Goal: Information Seeking & Learning: Learn about a topic

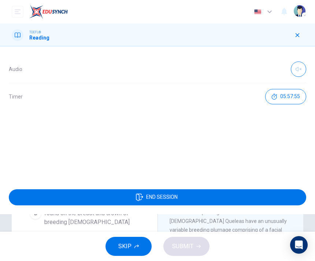
scroll to position [70, 0]
click at [292, 39] on div at bounding box center [298, 35] width 12 height 12
click at [293, 39] on button "button" at bounding box center [298, 35] width 12 height 12
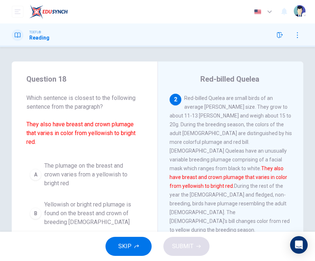
scroll to position [0, 0]
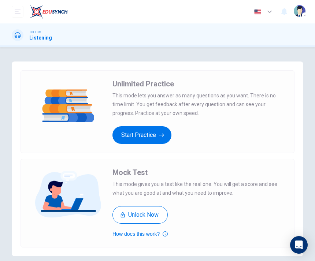
click at [139, 136] on button "Start Practice" at bounding box center [141, 135] width 59 height 18
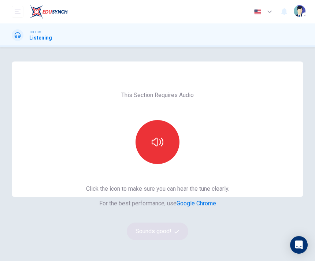
click at [18, 2] on div "Dashboard Practice Analysis Pricing English en ​ [PERSON_NAME]" at bounding box center [158, 11] width 292 height 23
click at [18, 14] on icon "open mobile menu" at bounding box center [18, 12] width 6 height 6
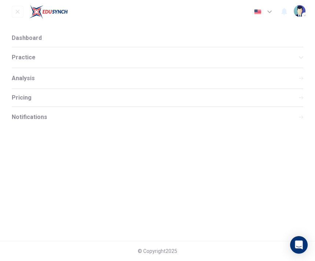
click at [21, 14] on button "open mobile menu" at bounding box center [18, 12] width 12 height 12
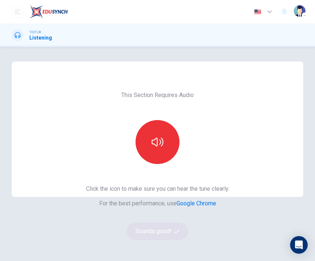
click at [153, 140] on icon "button" at bounding box center [158, 142] width 12 height 9
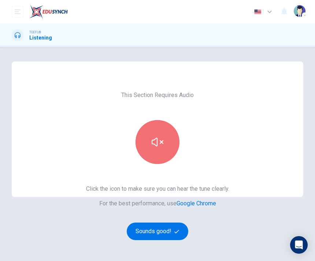
click at [159, 144] on icon "button" at bounding box center [158, 142] width 12 height 12
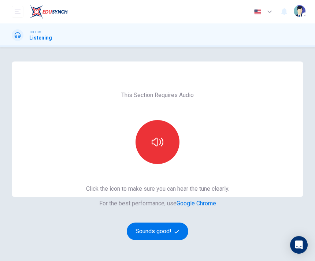
click at [153, 237] on button "Sounds good!" at bounding box center [158, 232] width 62 height 18
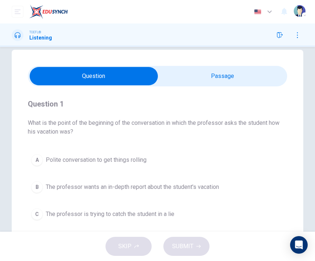
scroll to position [9, 0]
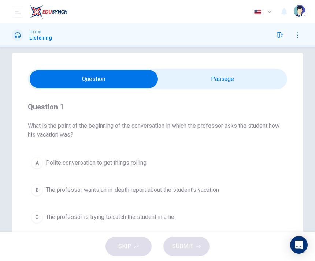
click at [209, 77] on input "checkbox" at bounding box center [93, 79] width 389 height 18
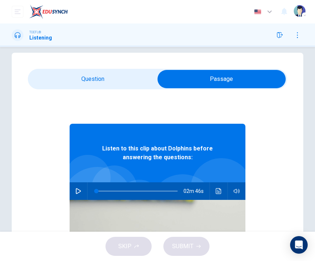
click at [95, 80] on input "checkbox" at bounding box center [221, 79] width 389 height 18
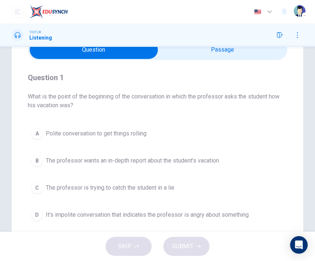
scroll to position [36, 0]
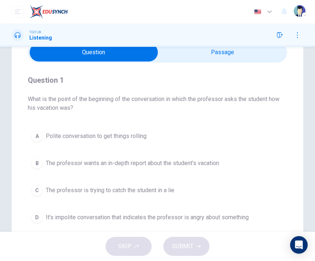
click at [202, 57] on input "checkbox" at bounding box center [93, 52] width 389 height 18
checkbox input "true"
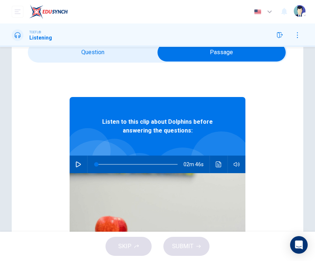
click at [80, 165] on icon "button" at bounding box center [78, 165] width 6 height 6
click at [77, 164] on icon "button" at bounding box center [78, 164] width 4 height 4
click at [80, 164] on icon "button" at bounding box center [78, 165] width 5 height 6
click at [80, 165] on icon "button" at bounding box center [78, 165] width 6 height 6
click at [78, 170] on button "button" at bounding box center [79, 165] width 12 height 18
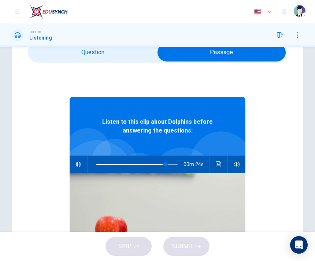
click at [80, 168] on button "button" at bounding box center [79, 165] width 12 height 18
click at [76, 166] on icon "button" at bounding box center [78, 165] width 6 height 6
click at [94, 165] on span at bounding box center [96, 164] width 4 height 4
click at [74, 171] on button "button" at bounding box center [79, 165] width 12 height 18
type input "0"
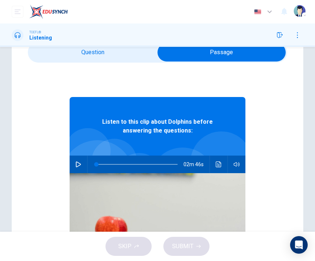
click at [82, 52] on input "checkbox" at bounding box center [221, 52] width 389 height 18
checkbox input "false"
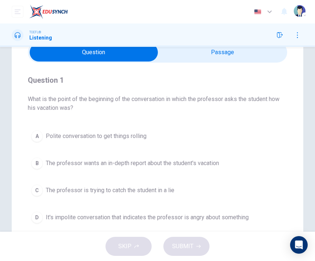
click at [38, 171] on button "B The professor wants an in-depth report about the student's vacation" at bounding box center [157, 163] width 259 height 18
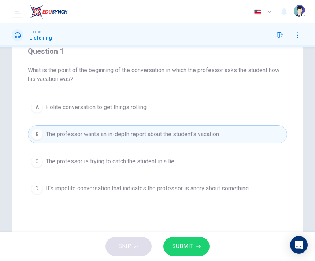
scroll to position [66, 0]
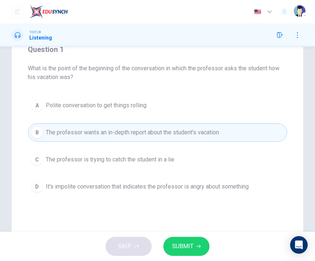
click at [181, 250] on span "SUBMIT" at bounding box center [182, 246] width 21 height 10
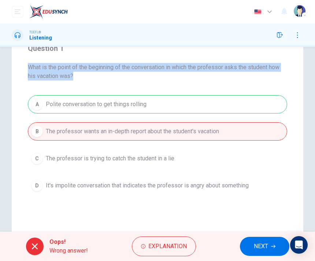
scroll to position [67, 0]
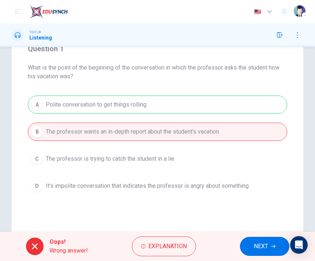
click at [169, 245] on span "Explanation" at bounding box center [167, 246] width 38 height 10
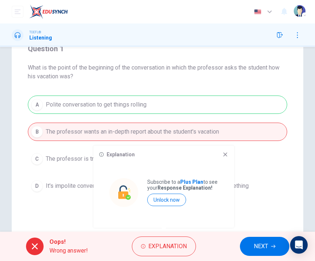
click at [223, 158] on div "Explanation Subscribe to a Plus Plan to see your Response Explanation! Unlock n…" at bounding box center [163, 187] width 141 height 82
click at [224, 157] on icon at bounding box center [225, 155] width 6 height 6
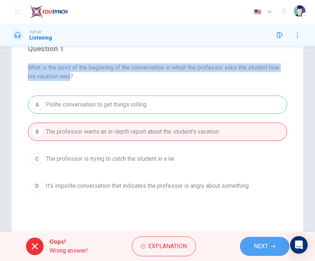
click at [250, 247] on button "NEXT" at bounding box center [264, 246] width 49 height 19
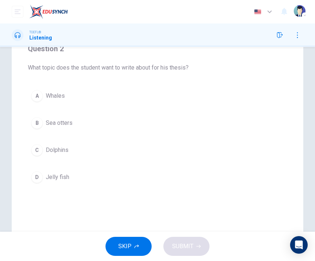
click at [43, 149] on button "C Dolphins" at bounding box center [157, 150] width 259 height 18
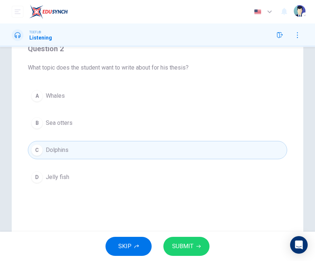
click at [186, 245] on span "SUBMIT" at bounding box center [182, 246] width 21 height 10
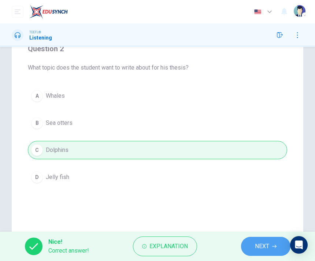
click at [261, 249] on span "NEXT" at bounding box center [262, 246] width 14 height 10
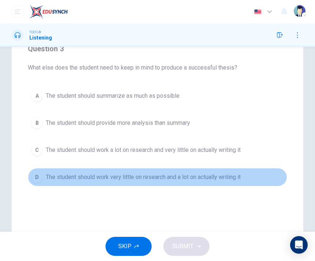
click at [38, 178] on div "D" at bounding box center [37, 177] width 12 height 12
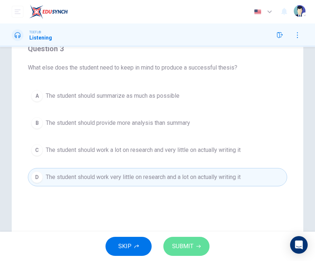
click at [189, 248] on span "SUBMIT" at bounding box center [182, 246] width 21 height 10
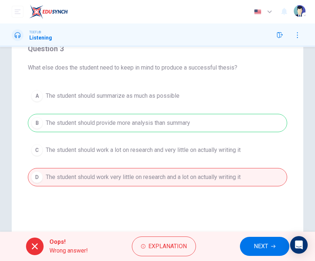
click at [262, 235] on div "Oops! Wrong answer! Explanation NEXT" at bounding box center [157, 246] width 315 height 29
click at [256, 242] on span "NEXT" at bounding box center [261, 246] width 14 height 10
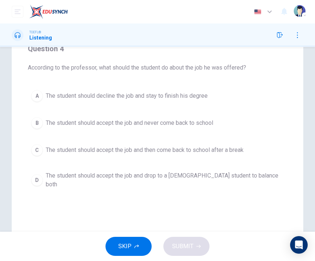
click at [229, 96] on button "A The student should decline the job and stay to finish his degree" at bounding box center [157, 96] width 259 height 18
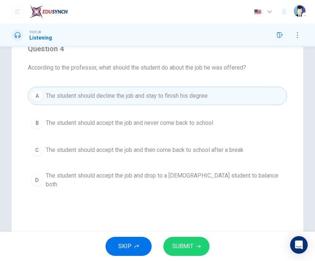
click at [182, 245] on span "SUBMIT" at bounding box center [182, 246] width 21 height 10
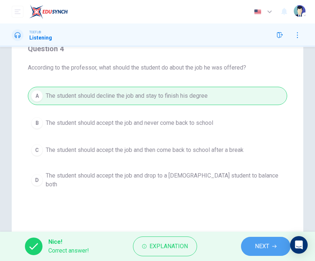
click at [266, 246] on span "NEXT" at bounding box center [262, 246] width 14 height 10
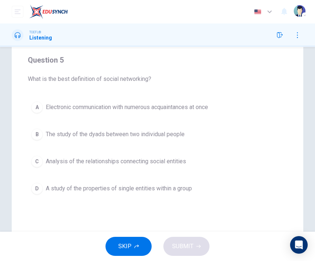
scroll to position [57, 0]
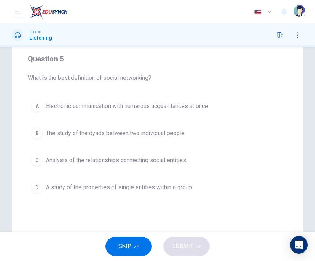
click at [188, 135] on button "B The study of the dyads between two individual people" at bounding box center [157, 133] width 259 height 18
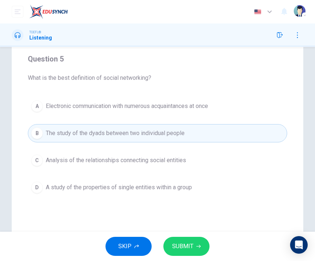
click at [190, 242] on span "SUBMIT" at bounding box center [182, 246] width 21 height 10
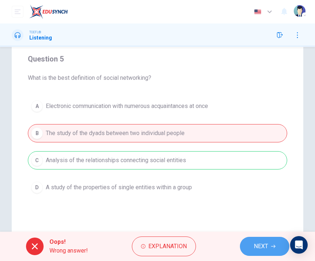
click at [266, 246] on span "NEXT" at bounding box center [261, 246] width 14 height 10
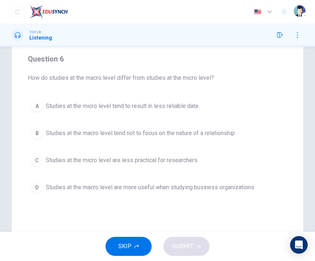
click at [196, 155] on button "C Studies at the micro level are less practical for researchers" at bounding box center [157, 160] width 259 height 18
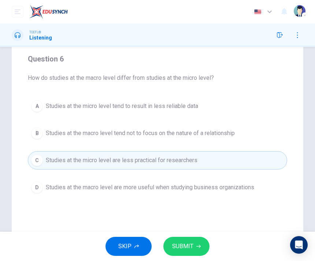
click at [165, 192] on span "Studies at the macro level are more useful when studying business organizations" at bounding box center [150, 187] width 208 height 9
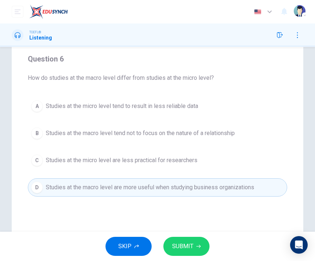
click at [195, 154] on button "C Studies at the micro level are less practical for researchers" at bounding box center [157, 160] width 259 height 18
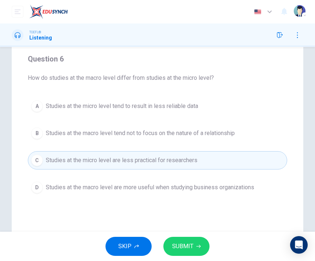
click at [200, 115] on button "A Studies at the micro level tend to result in less reliable data" at bounding box center [157, 106] width 259 height 18
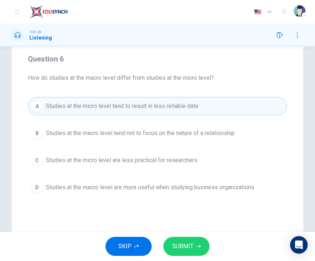
click at [192, 249] on span "SUBMIT" at bounding box center [182, 246] width 21 height 10
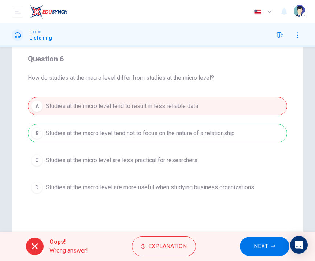
click at [265, 248] on span "NEXT" at bounding box center [261, 246] width 14 height 10
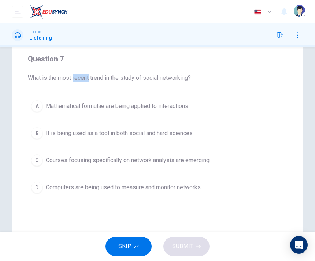
click at [112, 106] on span "Mathematical formulae are being applied to interactions" at bounding box center [117, 106] width 143 height 9
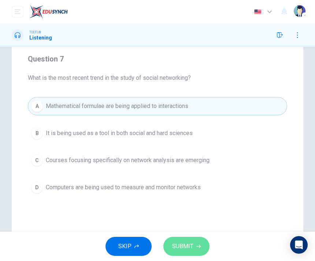
click at [184, 248] on span "SUBMIT" at bounding box center [182, 246] width 21 height 10
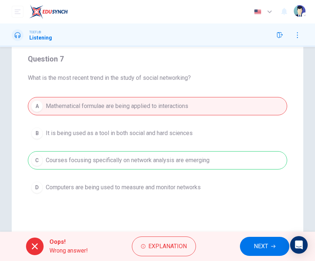
click at [258, 250] on span "NEXT" at bounding box center [261, 246] width 14 height 10
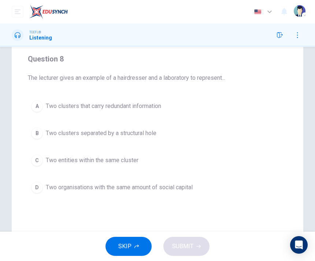
click at [73, 195] on button "D Two organisations with the same amount of social capital" at bounding box center [157, 187] width 259 height 18
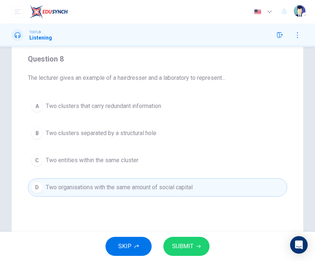
click at [192, 254] on button "SUBMIT" at bounding box center [186, 246] width 46 height 19
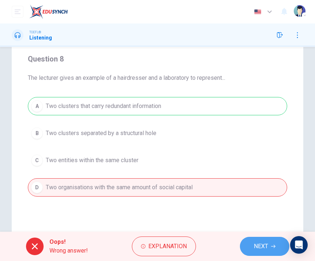
click at [261, 246] on span "NEXT" at bounding box center [261, 246] width 14 height 10
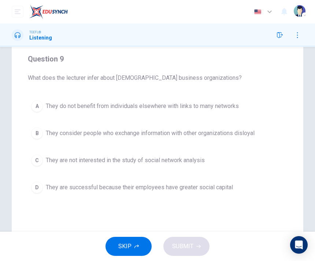
click at [163, 196] on button "D They are successful because their employees have greater social capital" at bounding box center [157, 187] width 259 height 18
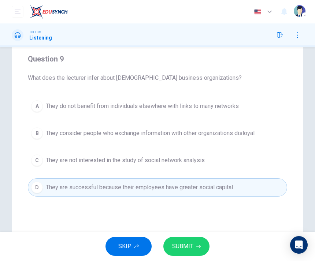
click at [142, 164] on span "They are not interested in the study of social network analysis" at bounding box center [125, 160] width 159 height 9
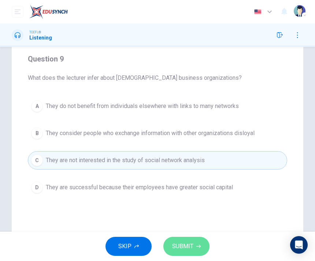
click at [185, 250] on span "SUBMIT" at bounding box center [182, 246] width 21 height 10
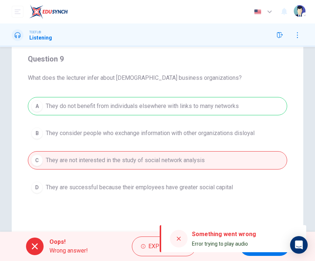
click at [179, 238] on button "Explanation" at bounding box center [164, 247] width 64 height 20
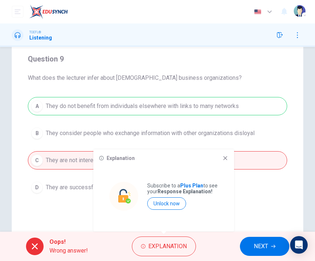
click at [220, 162] on div "Explanation Subscribe to a Plus Plan to see your Response Explanation! Unlock n…" at bounding box center [163, 190] width 141 height 82
click at [223, 158] on icon at bounding box center [225, 158] width 6 height 6
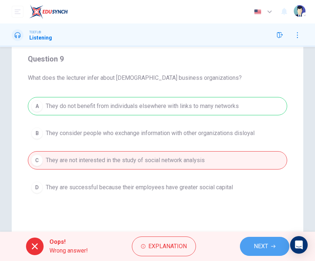
click at [255, 249] on span "NEXT" at bounding box center [261, 246] width 14 height 10
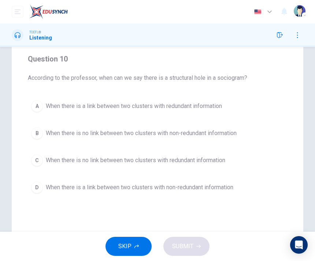
click at [38, 138] on div "B" at bounding box center [37, 134] width 12 height 12
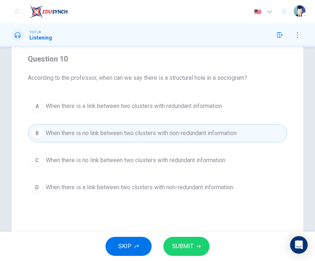
click at [182, 247] on span "SUBMIT" at bounding box center [182, 246] width 21 height 10
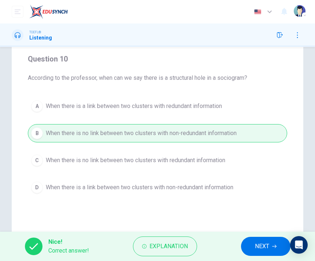
click at [259, 245] on span "NEXT" at bounding box center [262, 246] width 14 height 10
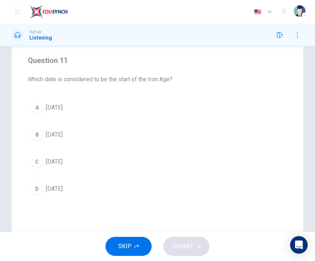
scroll to position [56, 0]
click at [41, 165] on div "C" at bounding box center [37, 162] width 12 height 12
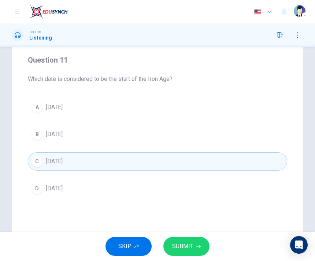
click at [192, 245] on span "SUBMIT" at bounding box center [182, 246] width 21 height 10
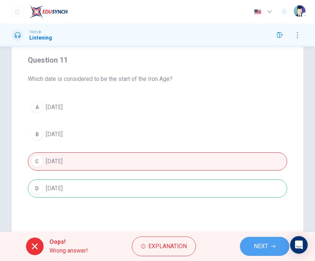
click at [255, 247] on span "NEXT" at bounding box center [261, 246] width 14 height 10
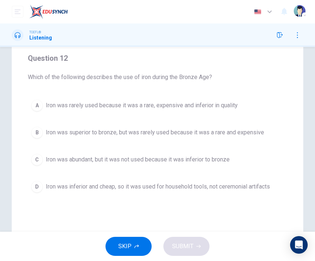
scroll to position [57, 0]
click at [87, 165] on button "C Iron was abundant, but it was not used because it was inferior to bronze" at bounding box center [157, 160] width 259 height 18
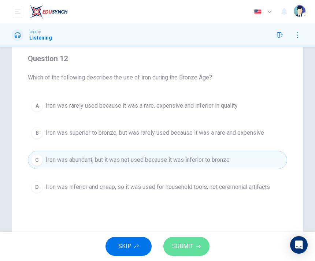
click at [188, 244] on span "SUBMIT" at bounding box center [182, 246] width 21 height 10
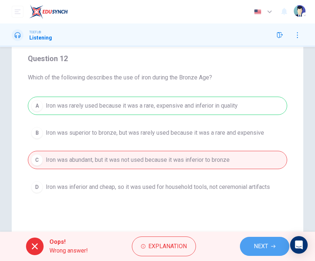
click at [261, 251] on span "NEXT" at bounding box center [261, 246] width 14 height 10
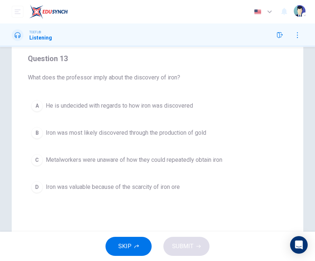
click at [163, 191] on span "Iron was valuable because of the scarcity of iron ore" at bounding box center [113, 187] width 134 height 9
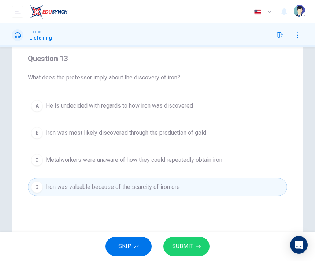
click at [188, 249] on span "SUBMIT" at bounding box center [182, 246] width 21 height 10
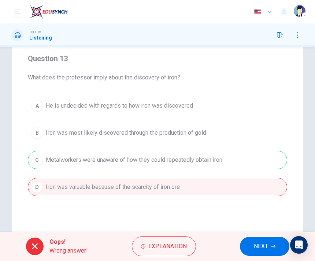
click at [256, 248] on span "NEXT" at bounding box center [261, 246] width 14 height 10
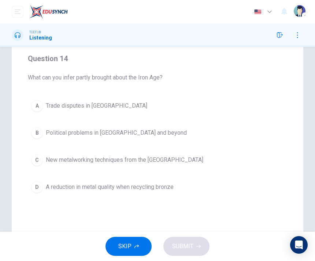
click at [136, 165] on button "C New metalworking techniques from the [GEOGRAPHIC_DATA]" at bounding box center [157, 160] width 259 height 18
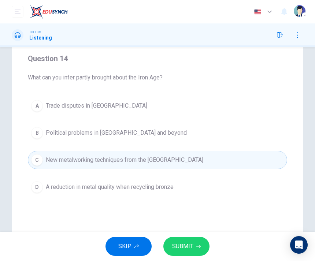
scroll to position [56, 0]
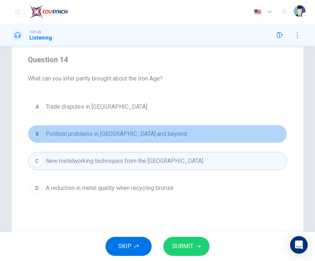
click at [92, 139] on button "B Political problems in [GEOGRAPHIC_DATA] and beyond" at bounding box center [157, 134] width 259 height 18
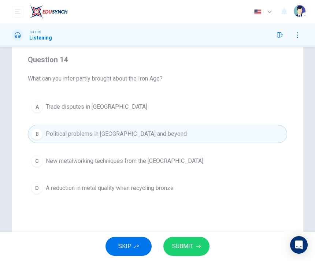
click at [187, 244] on span "SUBMIT" at bounding box center [182, 246] width 21 height 10
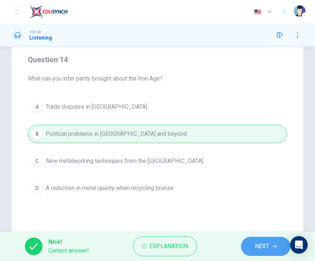
click at [255, 245] on span "NEXT" at bounding box center [262, 246] width 14 height 10
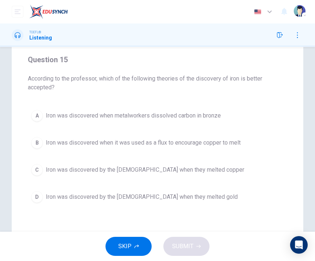
click at [130, 149] on button "B Iron was discovered when it was used as a flux to encourage copper to melt" at bounding box center [157, 143] width 259 height 18
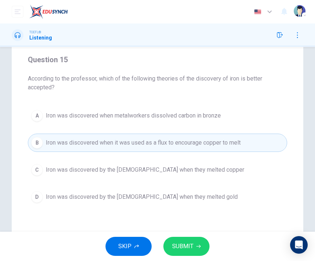
click at [82, 113] on span "Iron was discovered when metalworkers dissolved carbon in bronze" at bounding box center [133, 115] width 175 height 9
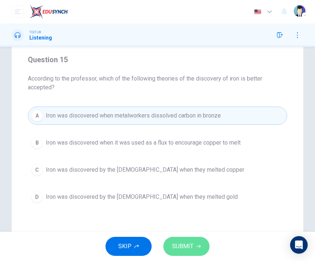
click at [187, 250] on span "SUBMIT" at bounding box center [182, 246] width 21 height 10
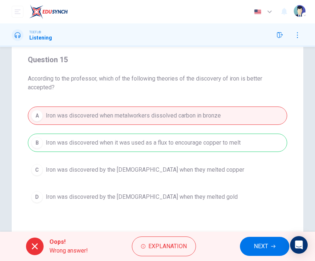
click at [260, 245] on span "NEXT" at bounding box center [261, 246] width 14 height 10
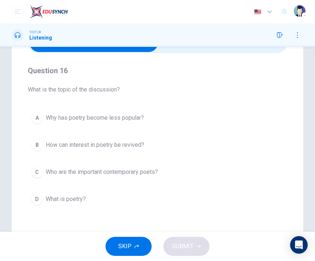
scroll to position [45, 0]
click at [104, 144] on span "How can interest in poetry be revived?" at bounding box center [95, 144] width 99 height 9
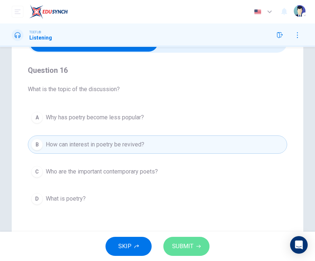
click at [186, 250] on span "SUBMIT" at bounding box center [182, 246] width 21 height 10
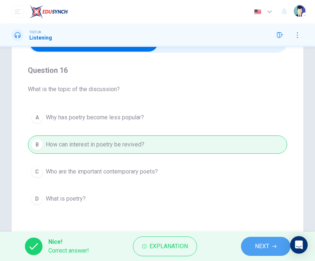
click at [259, 247] on span "NEXT" at bounding box center [262, 246] width 14 height 10
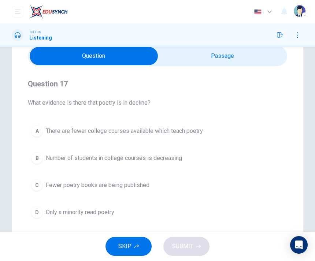
scroll to position [32, 0]
click at [133, 186] on span "Fewer poetry books are being published" at bounding box center [98, 185] width 104 height 9
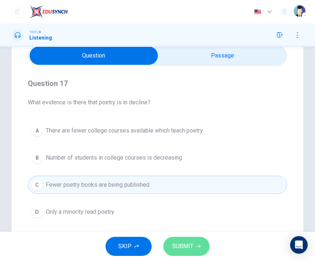
click at [187, 245] on span "SUBMIT" at bounding box center [182, 246] width 21 height 10
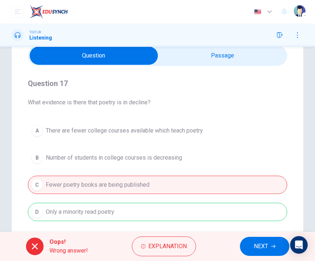
click at [254, 250] on span "NEXT" at bounding box center [261, 246] width 14 height 10
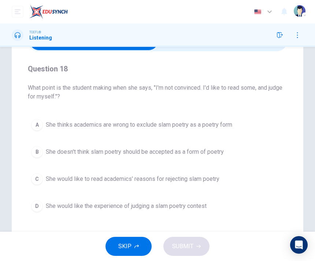
scroll to position [47, 0]
click at [116, 132] on button "A She thinks academics are wrong to exclude slam poetry as a poetry form" at bounding box center [157, 125] width 259 height 18
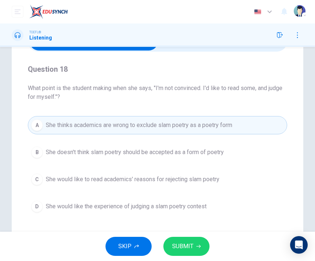
click at [186, 248] on span "SUBMIT" at bounding box center [182, 246] width 21 height 10
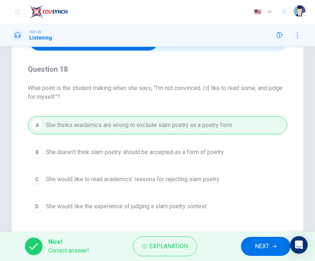
click at [255, 247] on span "NEXT" at bounding box center [262, 246] width 14 height 10
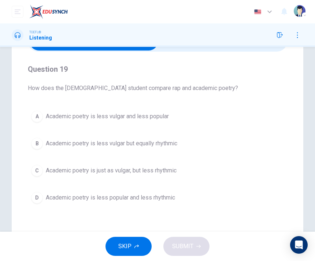
click at [88, 116] on span "Academic poetry is less vulgar and less popular" at bounding box center [107, 116] width 123 height 9
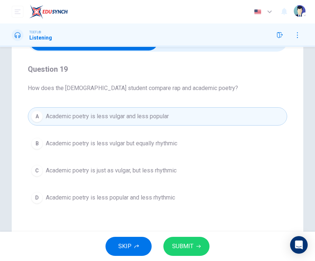
click at [183, 248] on span "SUBMIT" at bounding box center [182, 246] width 21 height 10
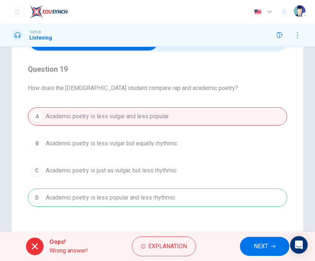
click at [257, 247] on span "NEXT" at bounding box center [261, 246] width 14 height 10
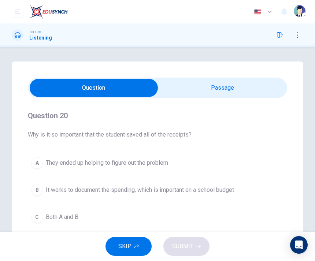
scroll to position [0, 0]
click at [215, 79] on input "checkbox" at bounding box center [93, 88] width 389 height 18
checkbox input "true"
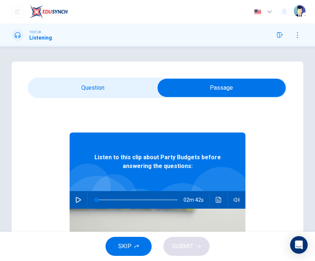
click at [83, 201] on button "button" at bounding box center [79, 200] width 12 height 18
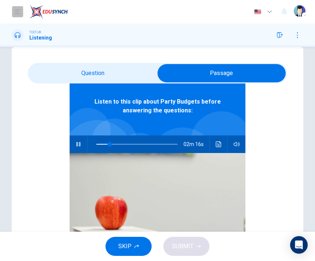
click at [18, 13] on icon "open mobile menu" at bounding box center [18, 12] width 6 height 6
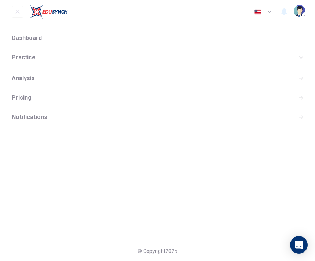
click at [15, 53] on div "Practice" at bounding box center [158, 57] width 292 height 21
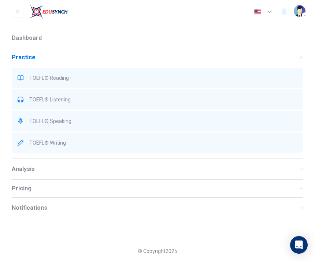
click at [32, 77] on span "TOEFL® Reading" at bounding box center [163, 78] width 268 height 6
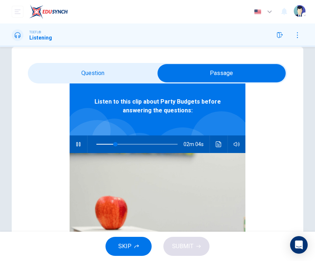
click at [279, 39] on button "button" at bounding box center [280, 35] width 12 height 12
click at [298, 31] on button "button" at bounding box center [298, 35] width 12 height 12
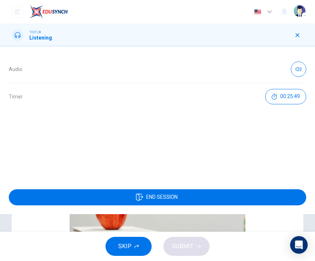
click at [299, 38] on button "button" at bounding box center [298, 35] width 12 height 12
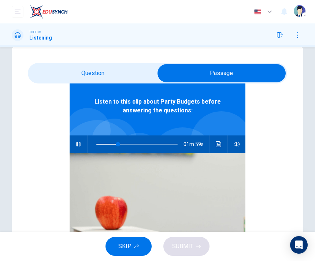
click at [74, 140] on button "button" at bounding box center [79, 145] width 12 height 18
type input "27"
click at [280, 32] on icon "button" at bounding box center [280, 35] width 6 height 6
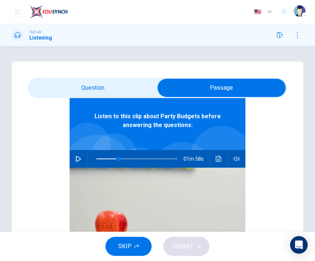
scroll to position [0, 0]
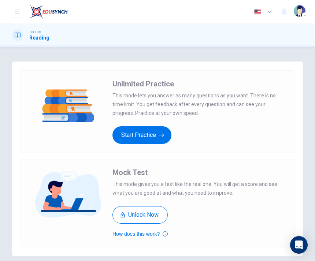
click at [135, 140] on button "Start Practice" at bounding box center [141, 135] width 59 height 18
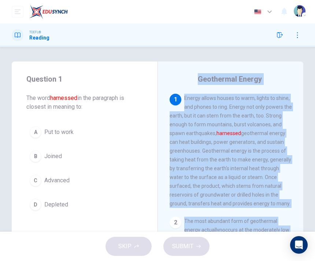
click at [166, 143] on div "Geothermal Energy 1 Energy allows houses to warm, lights to shine, and phones t…" at bounding box center [231, 189] width 146 height 255
click at [48, 165] on button "B Joined" at bounding box center [84, 156] width 117 height 18
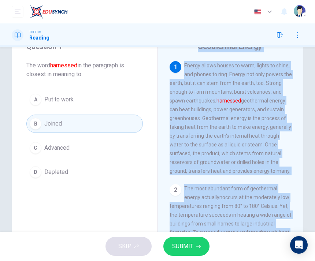
scroll to position [34, 0]
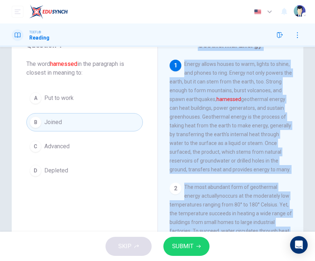
click at [44, 169] on button "D Depleted" at bounding box center [84, 171] width 117 height 18
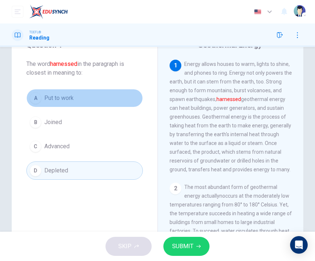
click at [45, 100] on span "Put to work" at bounding box center [58, 98] width 29 height 9
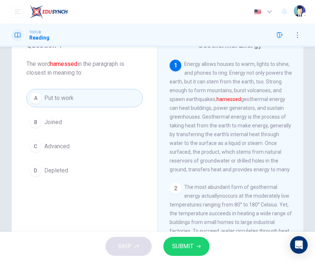
click at [193, 243] on button "SUBMIT" at bounding box center [186, 246] width 46 height 19
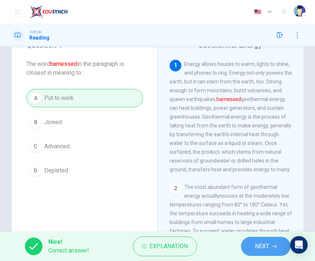
click at [272, 252] on button "NEXT" at bounding box center [265, 246] width 49 height 19
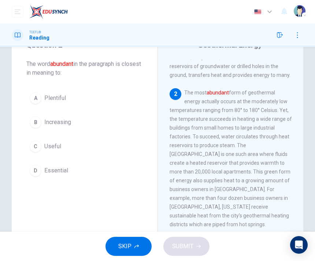
scroll to position [118, 0]
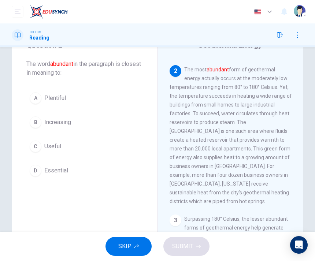
click at [34, 144] on div "C" at bounding box center [36, 147] width 12 height 12
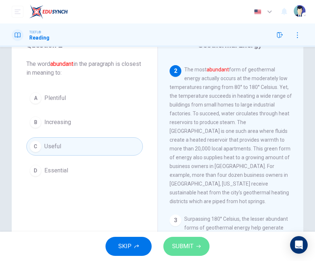
click at [185, 250] on span "SUBMIT" at bounding box center [182, 246] width 21 height 10
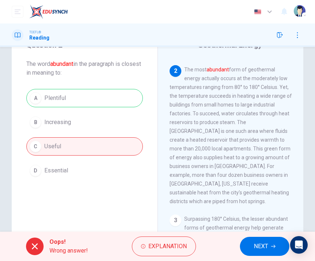
click at [44, 97] on div "A Plentiful B Increasing C Useful D Essential" at bounding box center [84, 134] width 117 height 91
click at [264, 251] on span "NEXT" at bounding box center [261, 246] width 14 height 10
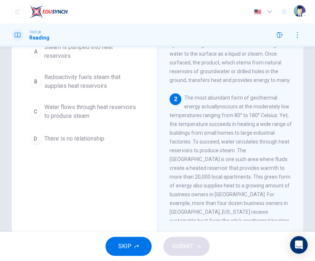
scroll to position [84, 0]
click at [191, 113] on span "The most abundant form of geothermal energy actuallynoccurs at the moderately l…" at bounding box center [231, 164] width 122 height 138
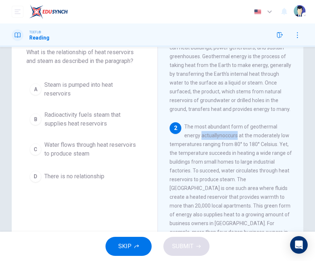
scroll to position [44, 0]
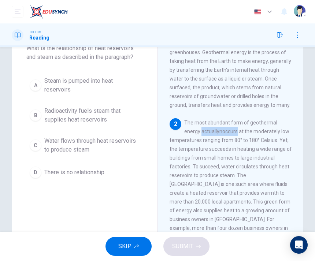
click at [92, 206] on div "Question 3 What is the relationship of heat reservoirs and steam as described i…" at bounding box center [85, 139] width 146 height 255
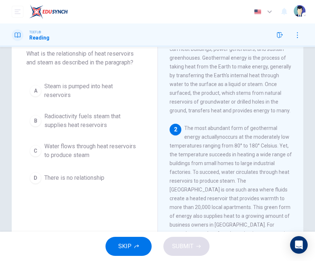
scroll to position [45, 0]
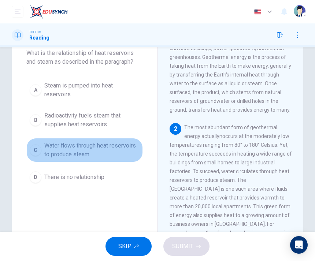
click at [70, 148] on span "Water flows through heat reservoirs to produce steam" at bounding box center [91, 150] width 95 height 18
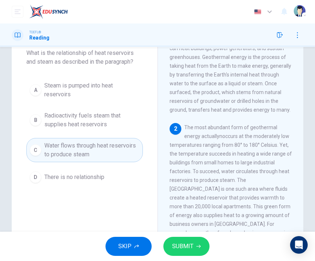
click at [68, 91] on span "Steam is pumped into heat reservoirs" at bounding box center [91, 90] width 95 height 18
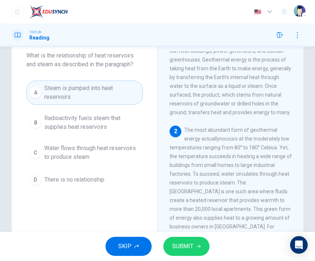
scroll to position [43, 0]
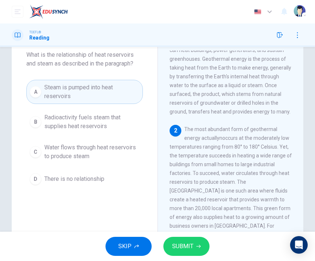
click at [188, 249] on span "SUBMIT" at bounding box center [182, 246] width 21 height 10
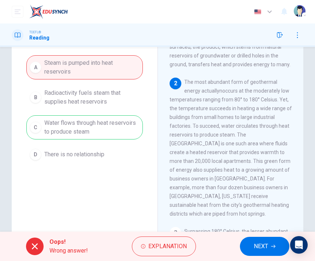
scroll to position [71, 0]
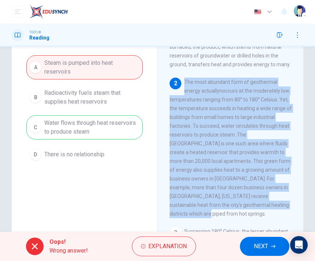
click at [258, 248] on span "NEXT" at bounding box center [261, 246] width 14 height 10
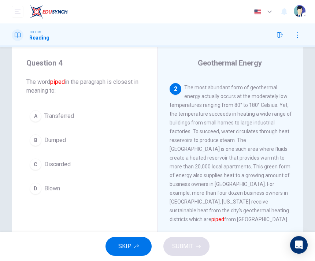
scroll to position [20, 0]
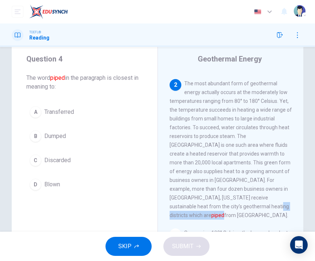
click at [43, 187] on button "D Blown" at bounding box center [84, 185] width 117 height 18
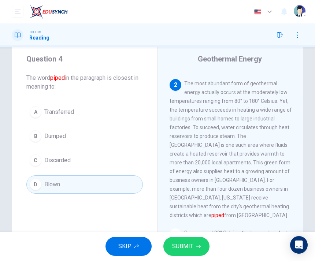
click at [178, 247] on span "SUBMIT" at bounding box center [182, 246] width 21 height 10
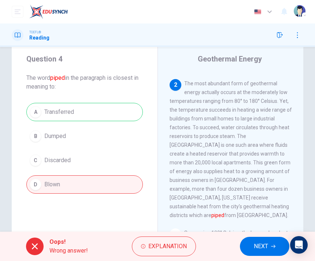
click at [62, 107] on div "A Transferred B Dumped C Discarded D Blown" at bounding box center [84, 148] width 117 height 91
click at [262, 247] on span "NEXT" at bounding box center [261, 246] width 14 height 10
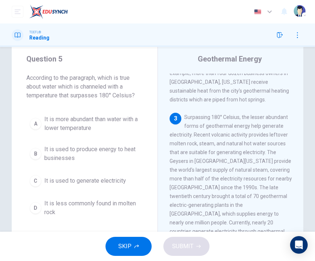
scroll to position [250, 0]
